Goal: Task Accomplishment & Management: Use online tool/utility

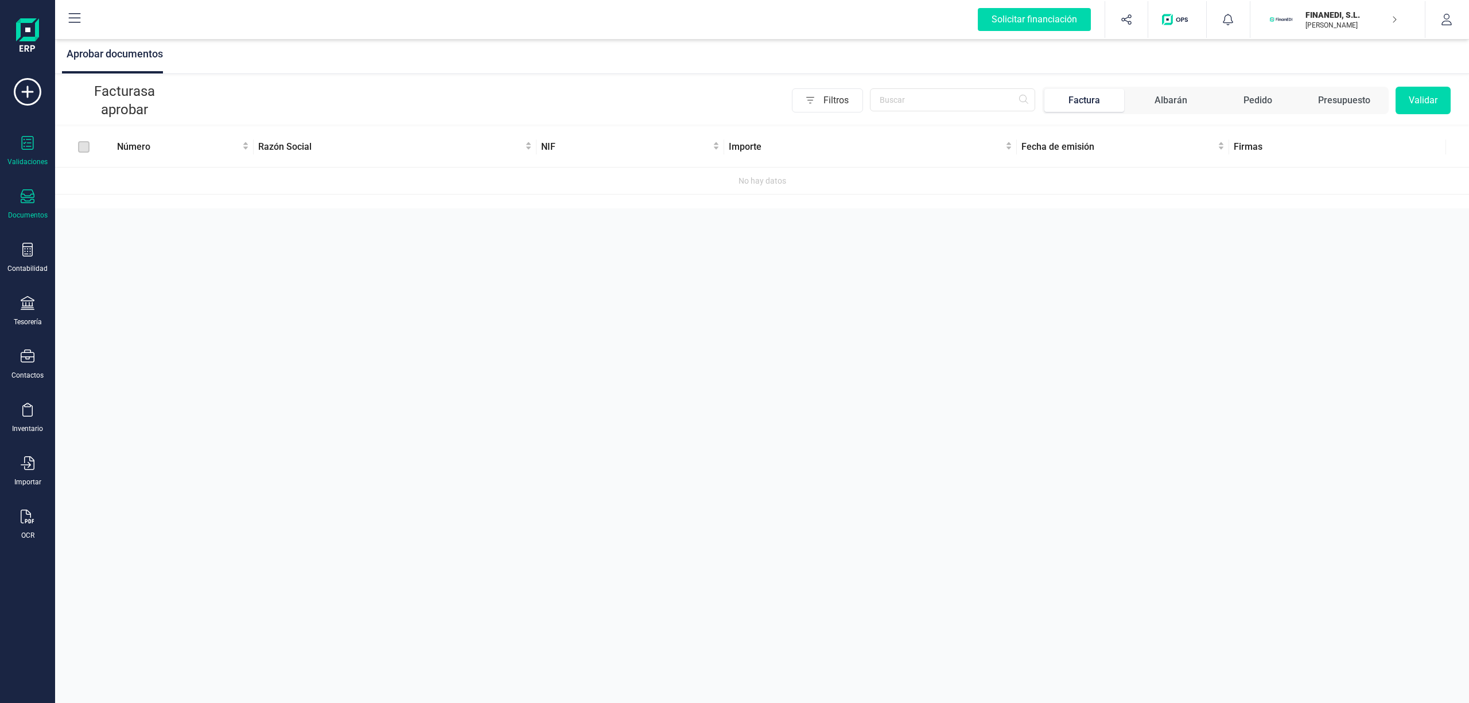
click at [19, 199] on div "Documentos" at bounding box center [28, 204] width 46 height 30
click at [28, 149] on icon at bounding box center [28, 143] width 12 height 14
click at [297, 283] on div "Aprobar documentos Facturas a aprobar Filtros Factura Albarán Pedido Presupuest…" at bounding box center [762, 351] width 1414 height 703
drag, startPoint x: 585, startPoint y: 102, endPoint x: 471, endPoint y: 101, distance: 114.8
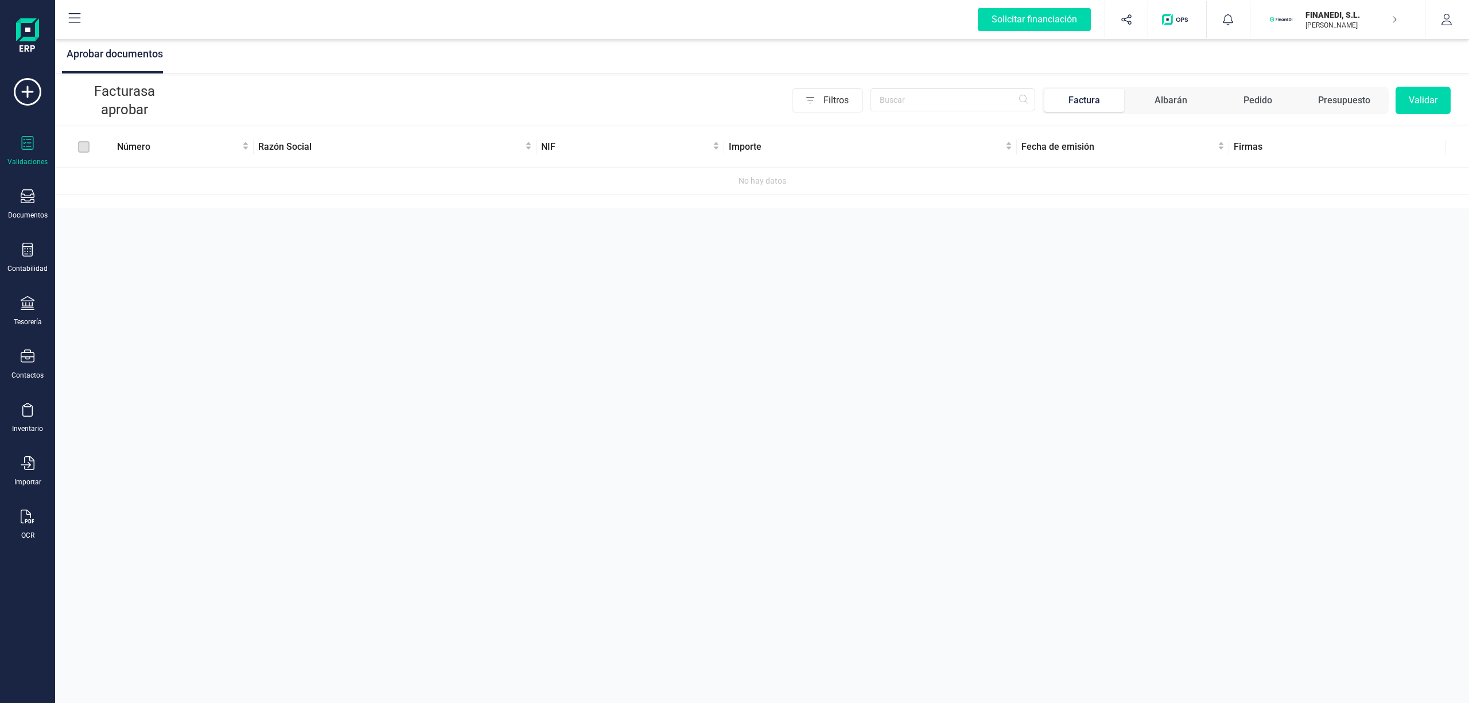
click at [583, 102] on div "Filtros Factura Albarán Pedido Presupuesto Validar" at bounding box center [816, 101] width 1270 height 28
drag, startPoint x: 130, startPoint y: 54, endPoint x: 282, endPoint y: 57, distance: 152.7
click at [282, 57] on div "Aprobar documentos" at bounding box center [762, 55] width 1414 height 37
drag, startPoint x: 282, startPoint y: 57, endPoint x: 375, endPoint y: 59, distance: 93.0
click at [368, 59] on div "Aprobar documentos" at bounding box center [762, 55] width 1414 height 37
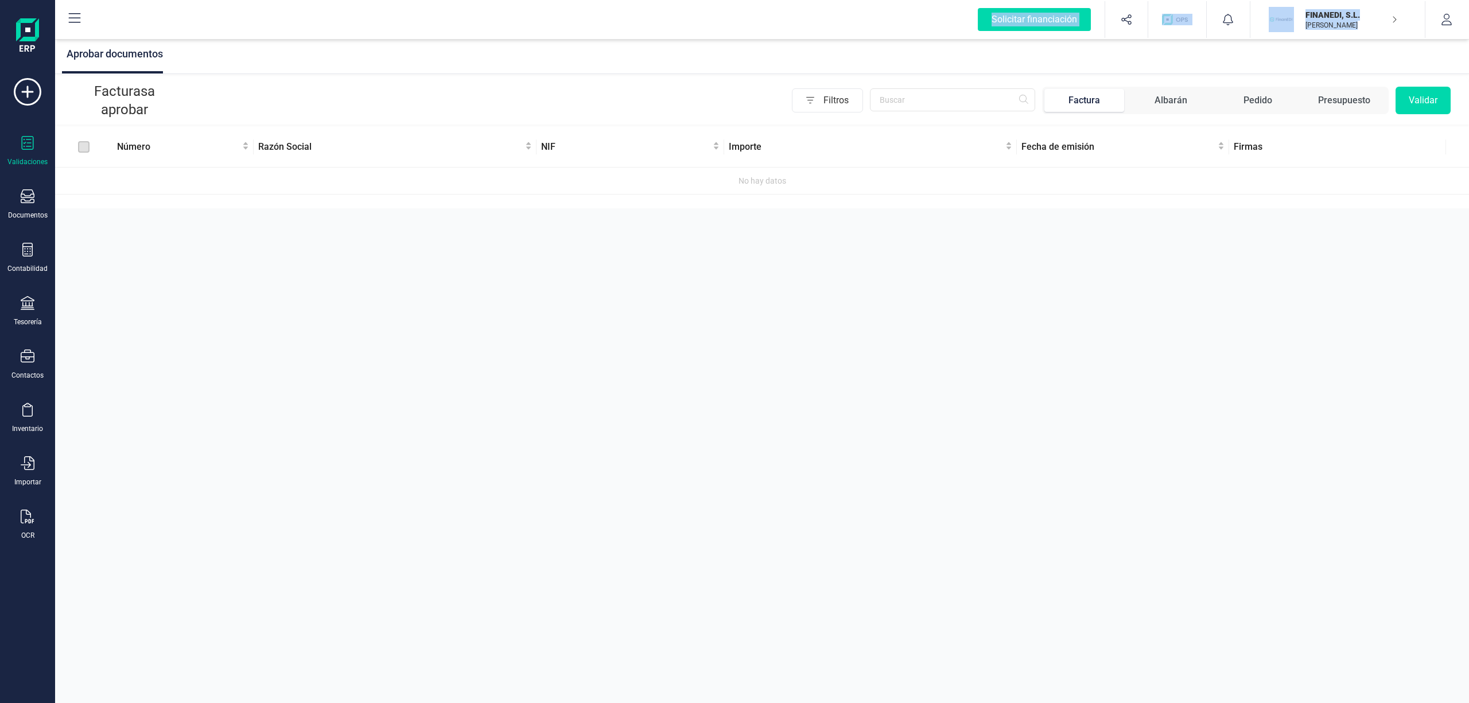
drag, startPoint x: 476, startPoint y: 30, endPoint x: 614, endPoint y: 47, distance: 138.8
click at [614, 47] on div "Solicitar financiación Importaciones completadas 0 / 0 FINANEDI, S.L. [PERSON_N…" at bounding box center [762, 351] width 1414 height 703
click at [828, 30] on div "Solicitar financiación Importaciones completadas 0 / 0 FINANEDI, S.L. [PERSON_N…" at bounding box center [762, 19] width 1412 height 37
click at [833, 40] on div "Aprobar documentos" at bounding box center [762, 55] width 1414 height 37
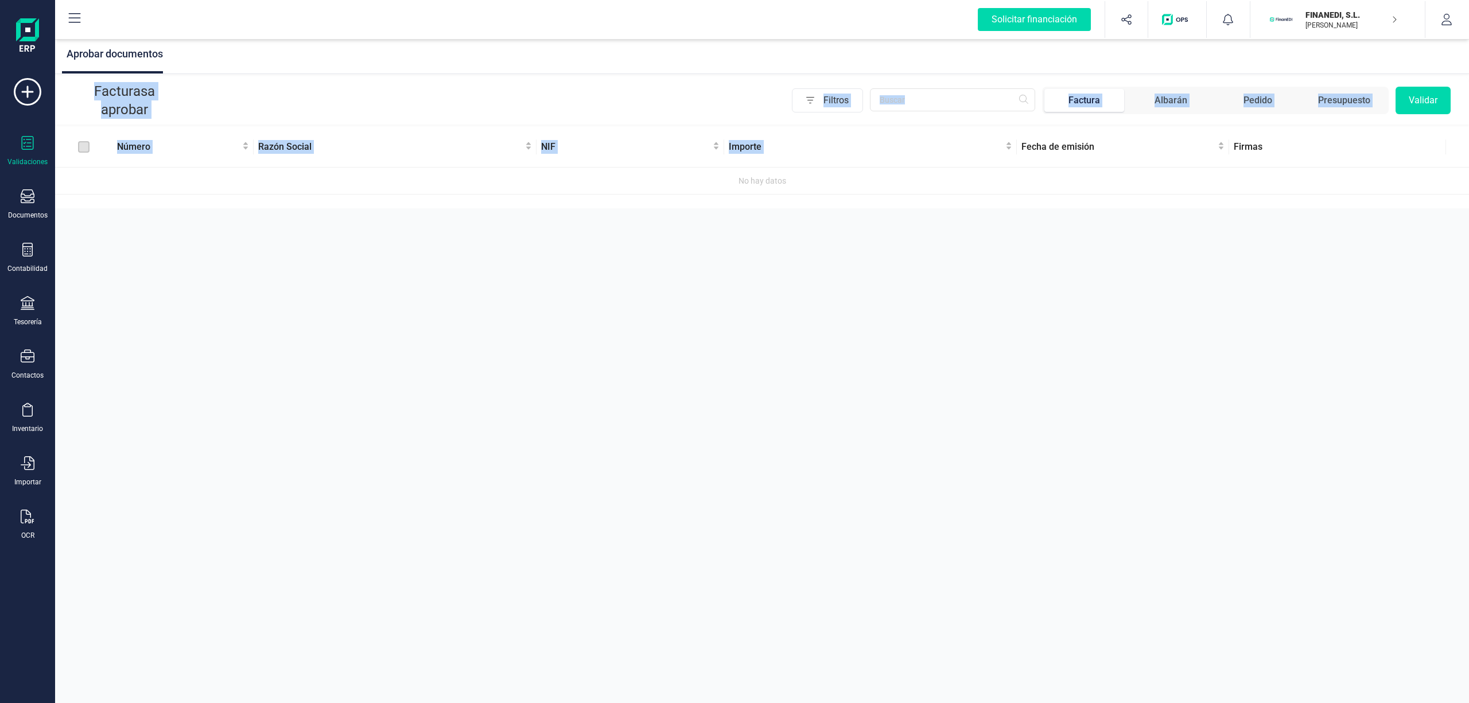
drag, startPoint x: 818, startPoint y: 44, endPoint x: 813, endPoint y: 176, distance: 132.1
click at [809, 170] on div "Aprobar documentos Facturas a aprobar Filtros Factura Albarán Pedido Presupuest…" at bounding box center [762, 123] width 1414 height 172
click at [857, 232] on div "Aprobar documentos Facturas a aprobar Filtros Factura Albarán Pedido Presupuest…" at bounding box center [762, 351] width 1414 height 703
drag, startPoint x: 876, startPoint y: 216, endPoint x: 83, endPoint y: 88, distance: 802.8
click at [83, 88] on div "Aprobar documentos Facturas a aprobar Filtros Factura Albarán Pedido Presupuest…" at bounding box center [762, 351] width 1414 height 703
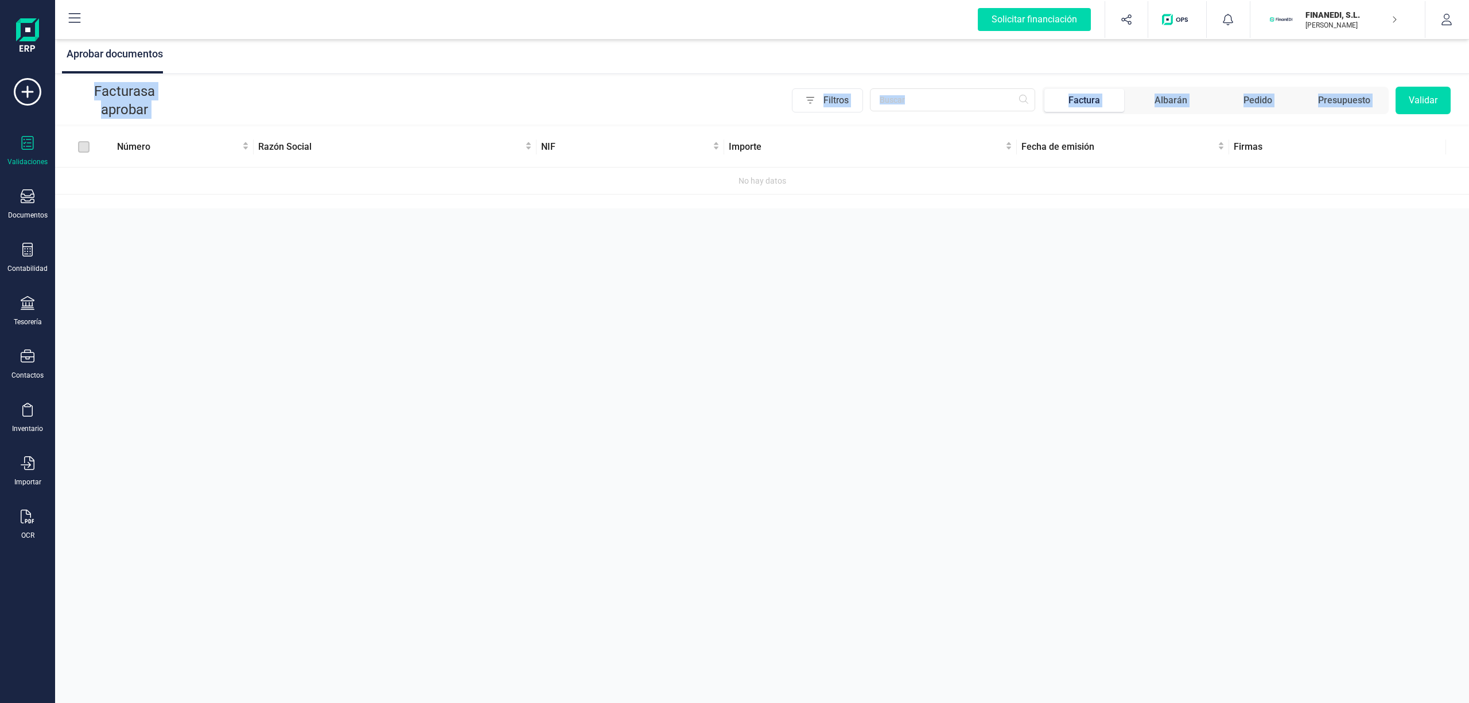
click at [83, 88] on p "Facturas a aprobar" at bounding box center [124, 100] width 103 height 37
drag, startPoint x: 115, startPoint y: 86, endPoint x: 1365, endPoint y: 203, distance: 1255.1
click at [1365, 203] on div "Aprobar documentos Facturas a aprobar Filtros Factura Albarán Pedido Presupuest…" at bounding box center [762, 123] width 1414 height 172
drag, startPoint x: 1064, startPoint y: 222, endPoint x: 967, endPoint y: 214, distance: 97.3
click at [1063, 222] on div "Aprobar documentos Facturas a aprobar Filtros Factura Albarán Pedido Presupuest…" at bounding box center [762, 351] width 1414 height 703
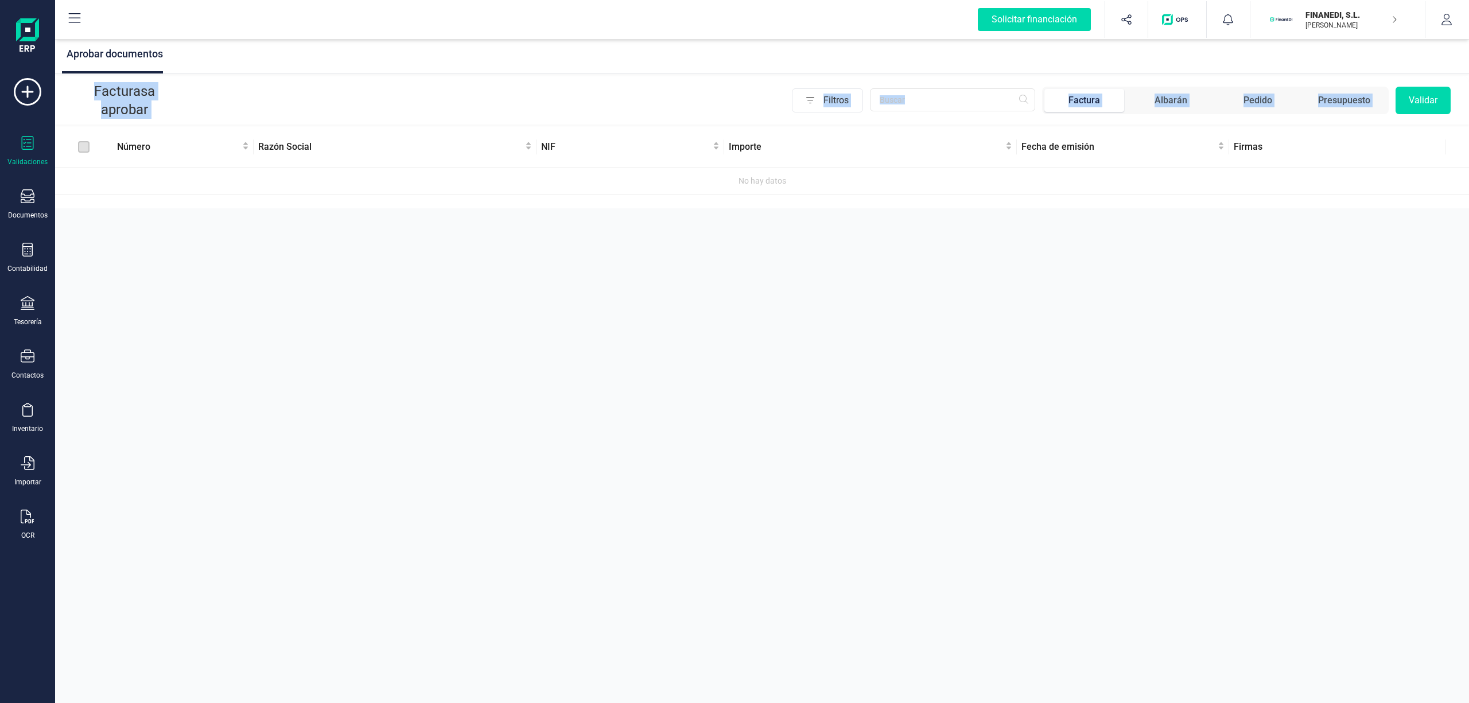
click at [893, 202] on div "Aprobar documentos Facturas a aprobar Filtros Factura Albarán Pedido Presupuest…" at bounding box center [762, 123] width 1414 height 172
drag, startPoint x: 817, startPoint y: 191, endPoint x: 86, endPoint y: 90, distance: 738.8
click at [86, 90] on div "Facturas a aprobar Filtros Factura Albarán Pedido Presupuesto Validar Número Ra…" at bounding box center [762, 135] width 1414 height 118
click at [86, 90] on p "Facturas a aprobar" at bounding box center [124, 100] width 103 height 37
drag, startPoint x: 86, startPoint y: 90, endPoint x: 979, endPoint y: 219, distance: 902.4
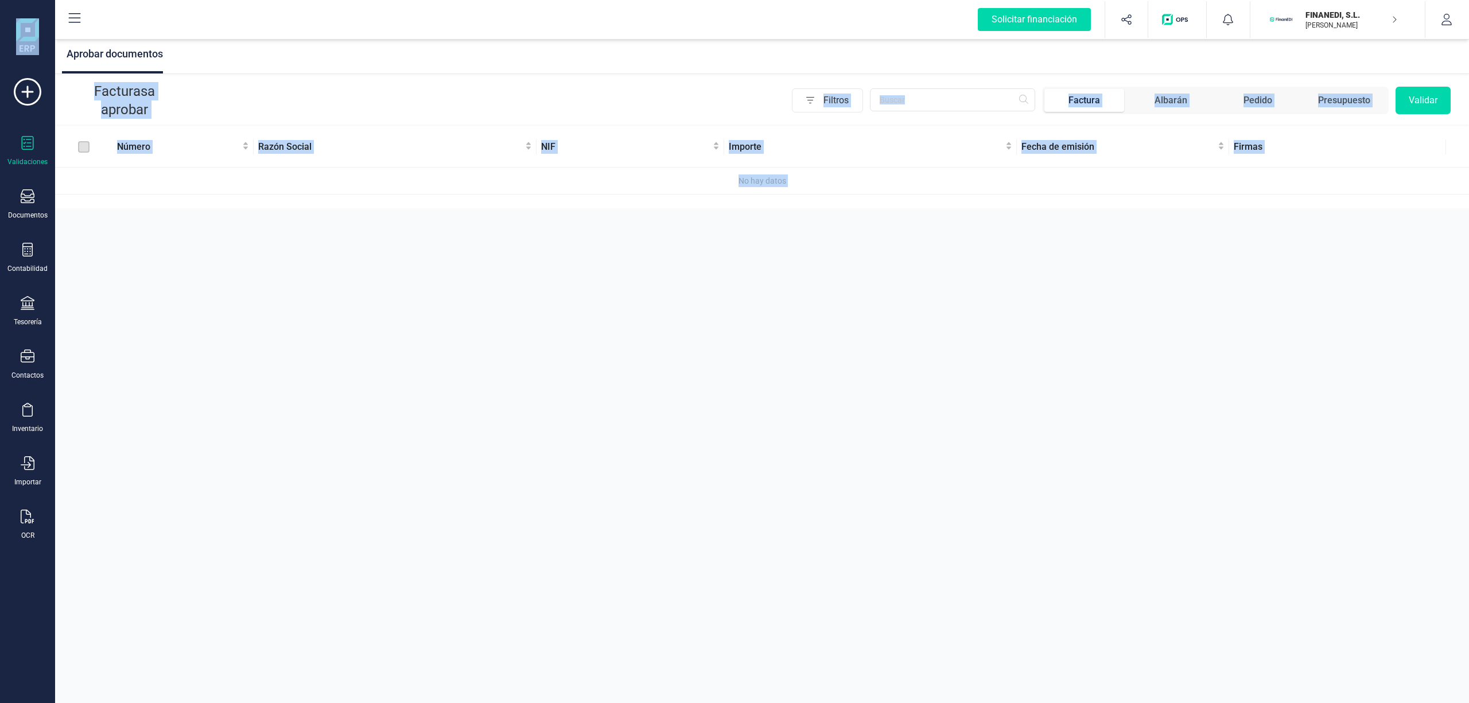
click at [979, 219] on div "Aprobar documentos Facturas a aprobar Filtros Factura Albarán Pedido Presupuest…" at bounding box center [762, 351] width 1414 height 703
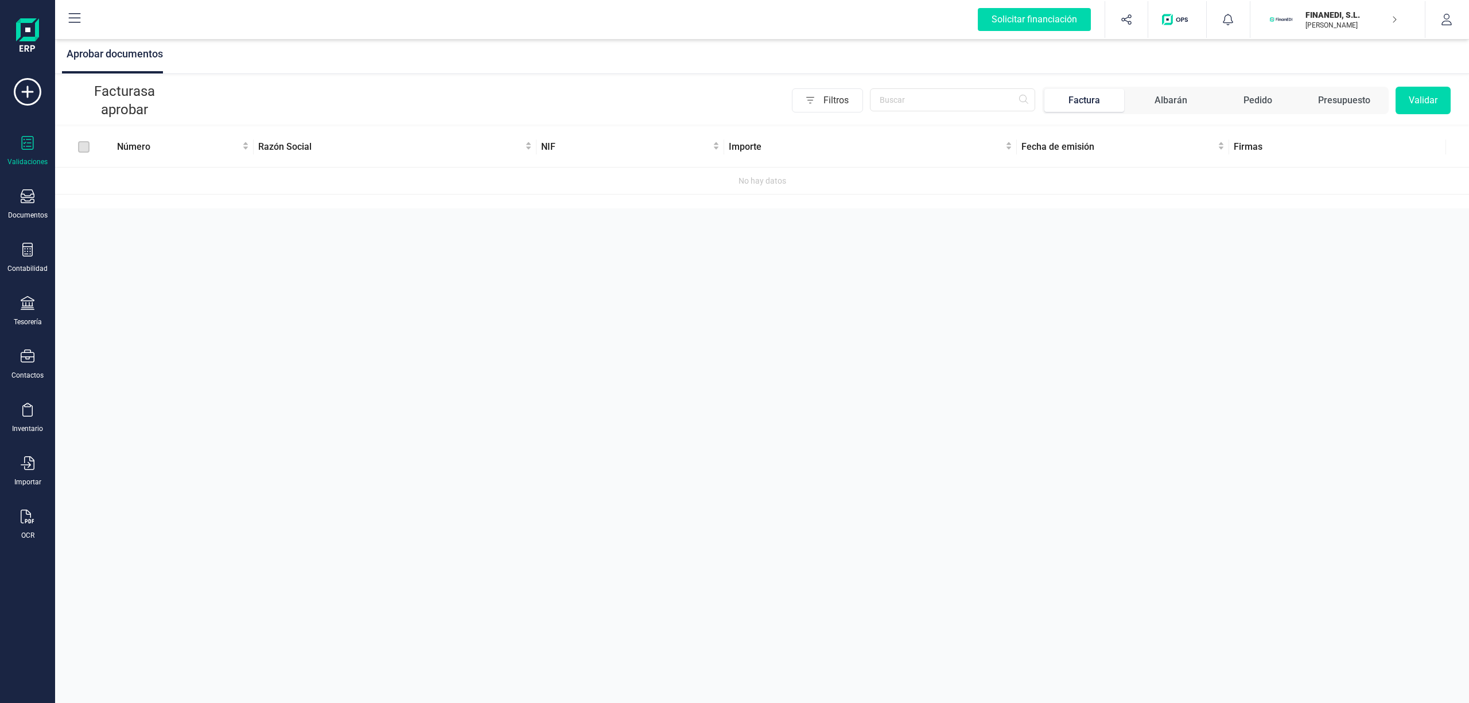
click at [643, 409] on div "Aprobar documentos Facturas a aprobar Filtros Factura Albarán Pedido Presupuest…" at bounding box center [762, 351] width 1414 height 703
click at [1066, 394] on div "Aprobar documentos Facturas a aprobar Filtros Factura Albarán Pedido Presupuest…" at bounding box center [762, 351] width 1414 height 703
click at [382, 47] on div "Aprobar documentos" at bounding box center [762, 55] width 1414 height 37
click at [633, 228] on div "Aprobar documentos Facturas a aprobar Filtros Factura Albarán Pedido Presupuest…" at bounding box center [762, 351] width 1414 height 703
click at [671, 371] on div "Aprobar documentos Facturas a aprobar Filtros Factura Albarán Pedido Presupuest…" at bounding box center [762, 351] width 1414 height 703
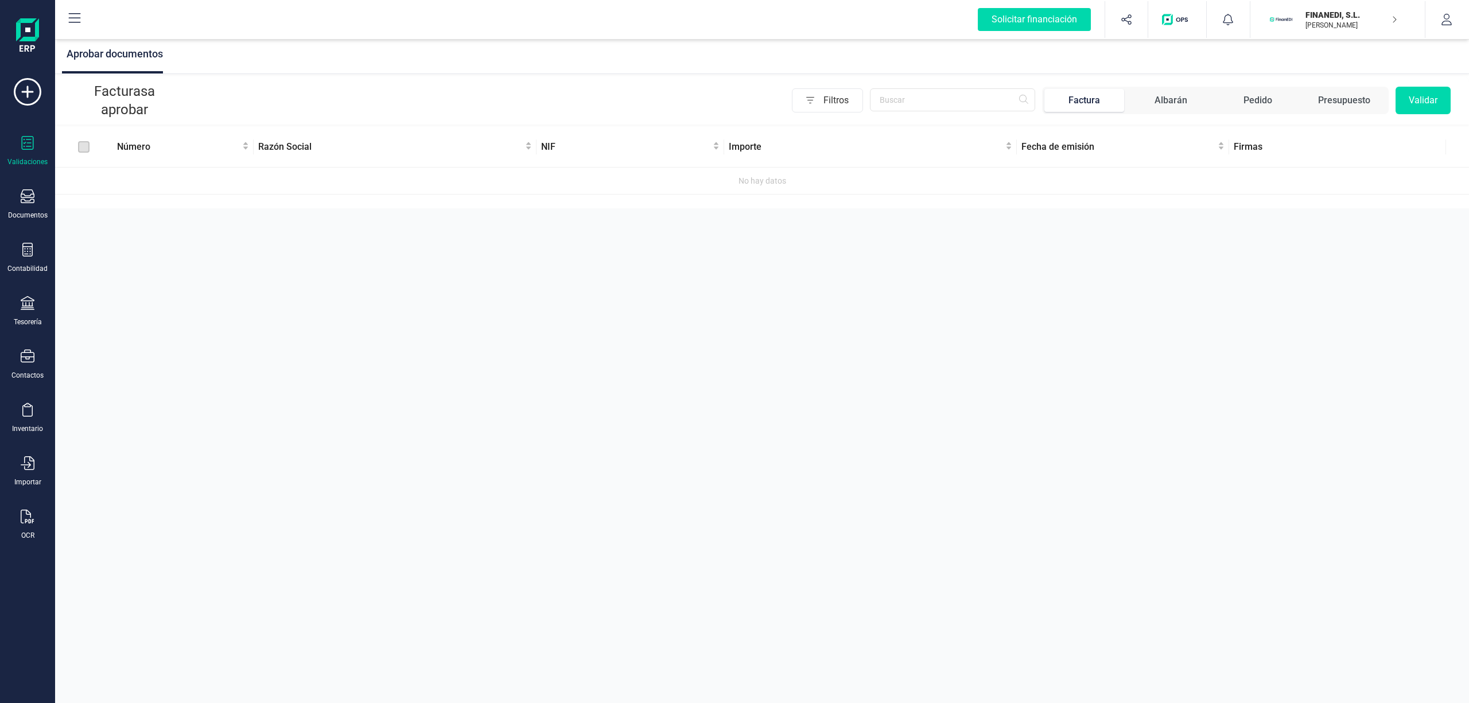
click at [480, 336] on div "Aprobar documentos Facturas a aprobar Filtros Factura Albarán Pedido Presupuest…" at bounding box center [762, 351] width 1414 height 703
